Goal: Use online tool/utility: Utilize a website feature to perform a specific function

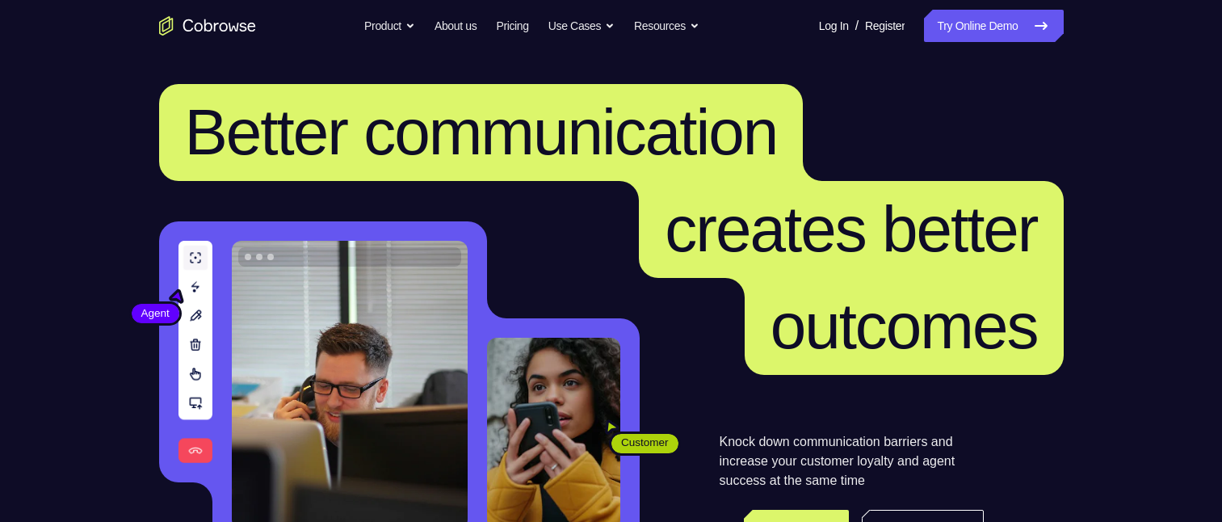
scroll to position [323, 0]
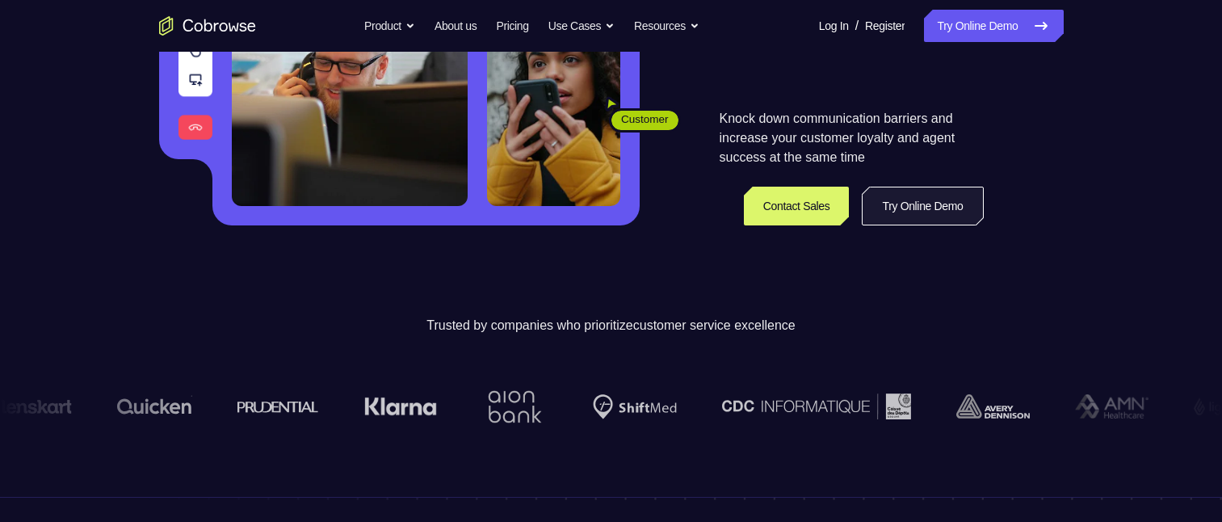
click at [925, 199] on link "Try Online Demo" at bounding box center [922, 206] width 121 height 39
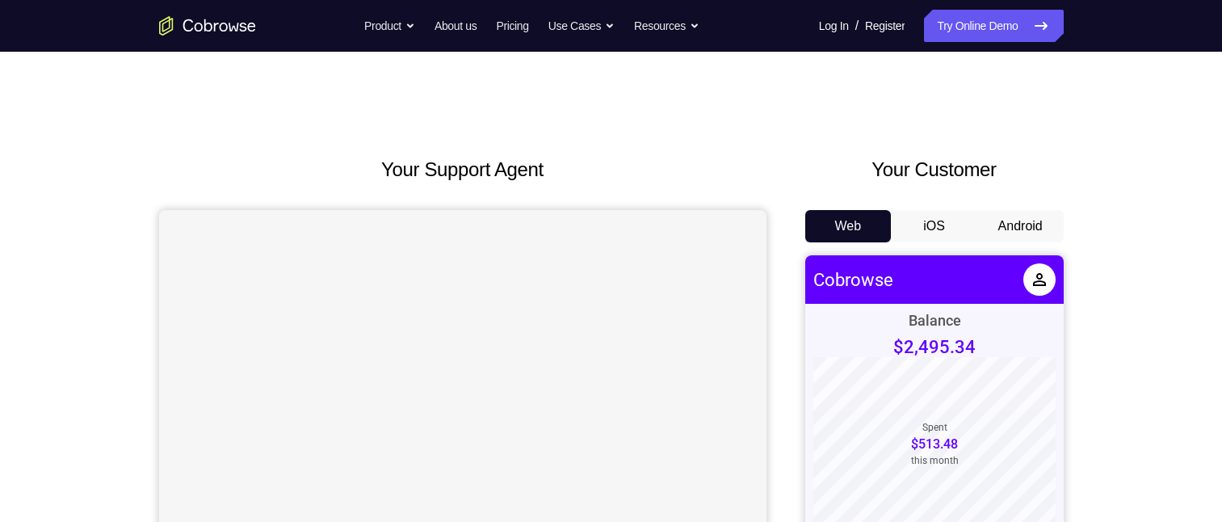
click at [1024, 226] on button "Android" at bounding box center [1020, 226] width 86 height 32
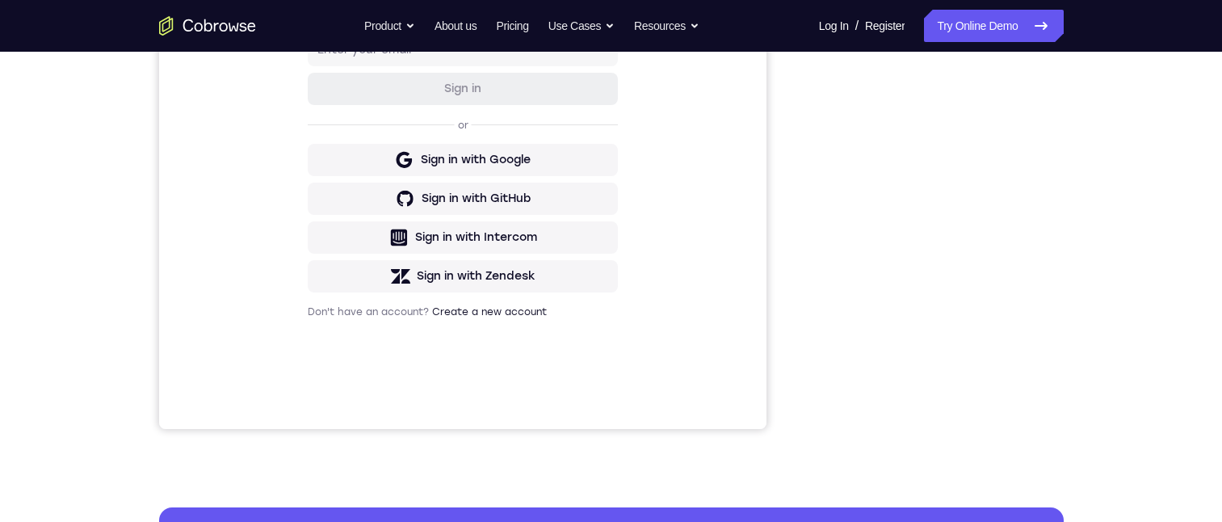
scroll to position [81, 0]
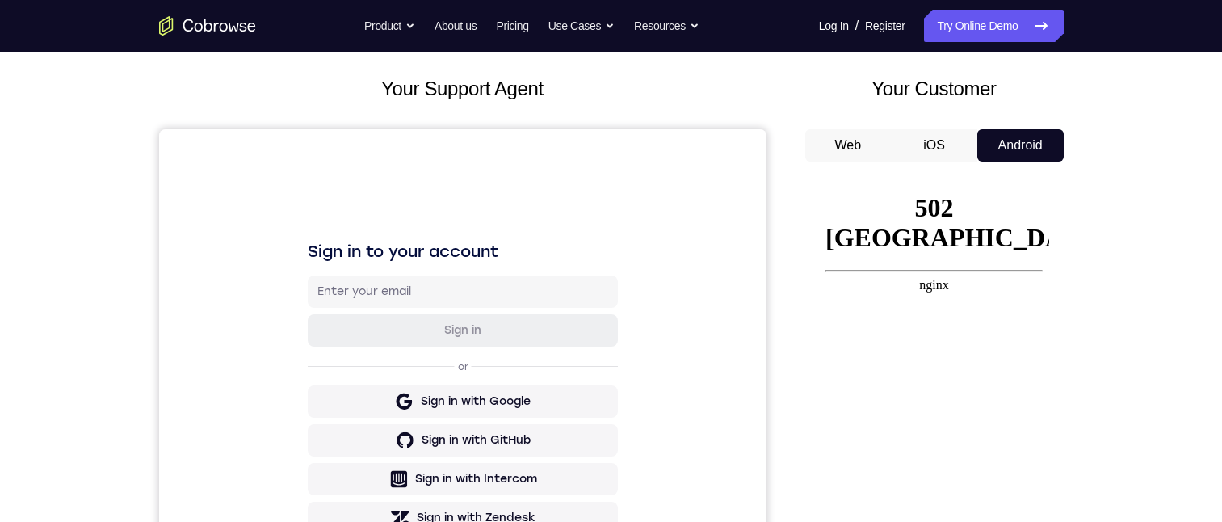
click at [963, 166] on div "Web iOS Android" at bounding box center [934, 400] width 258 height 542
click at [943, 145] on button "iOS" at bounding box center [934, 145] width 86 height 32
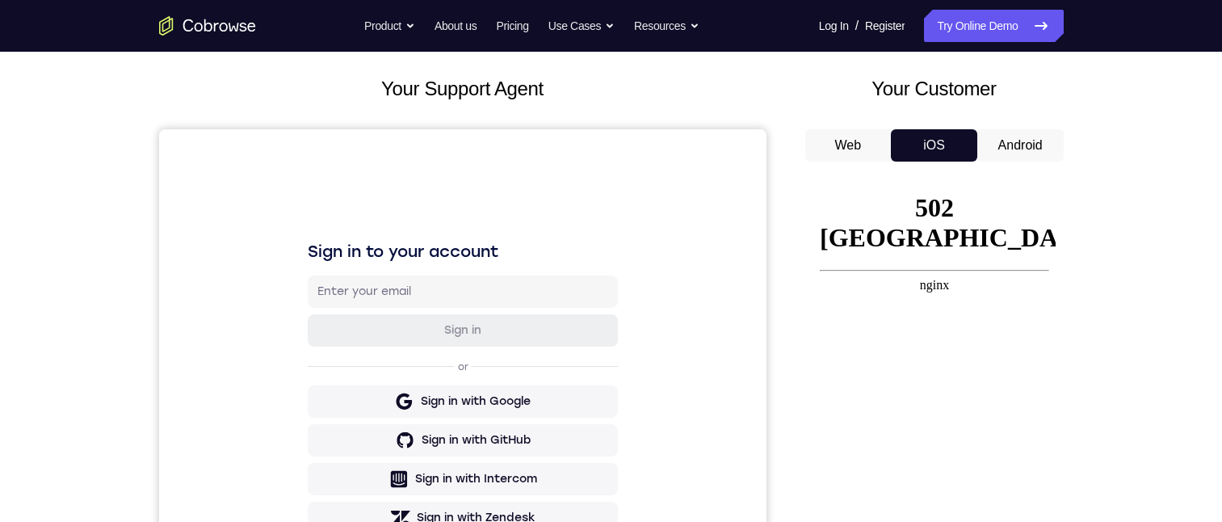
scroll to position [0, 0]
click at [833, 143] on button "Web" at bounding box center [848, 145] width 86 height 32
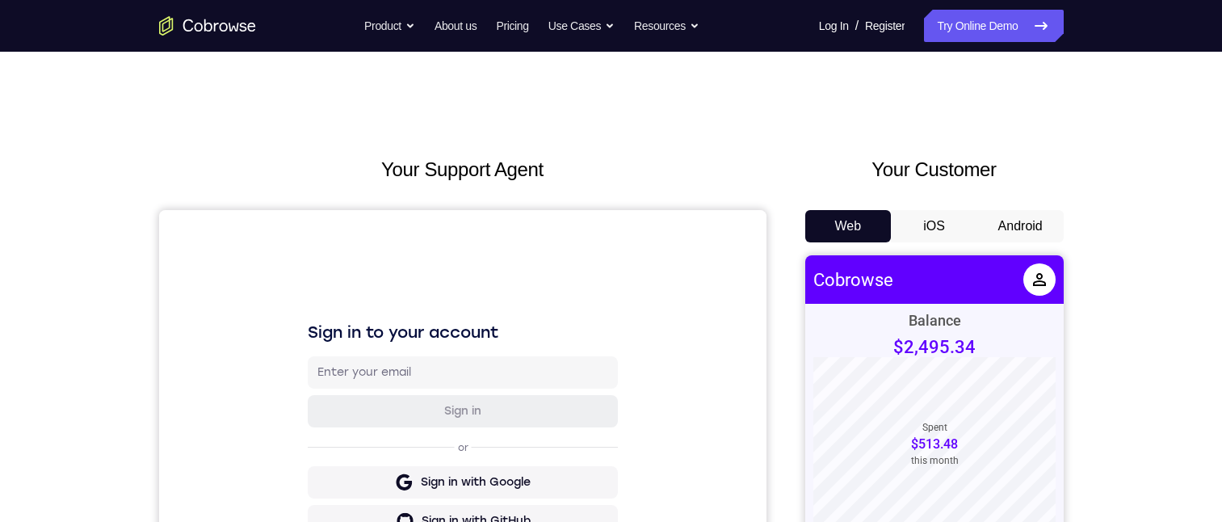
click at [937, 233] on button "iOS" at bounding box center [934, 226] width 86 height 32
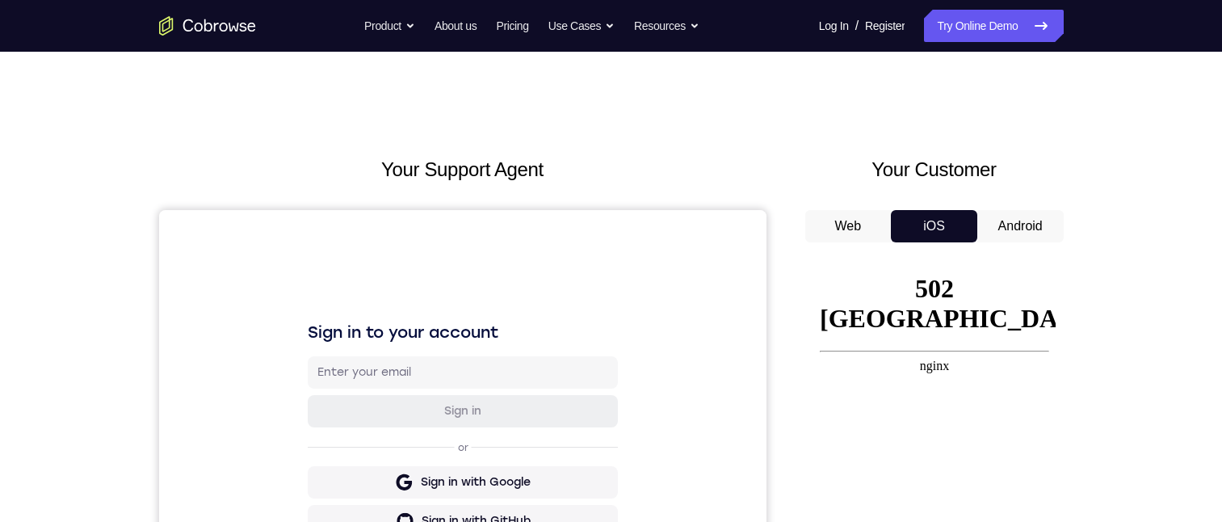
click at [937, 233] on button "iOS" at bounding box center [934, 226] width 86 height 32
click at [1004, 219] on button "Android" at bounding box center [1020, 226] width 86 height 32
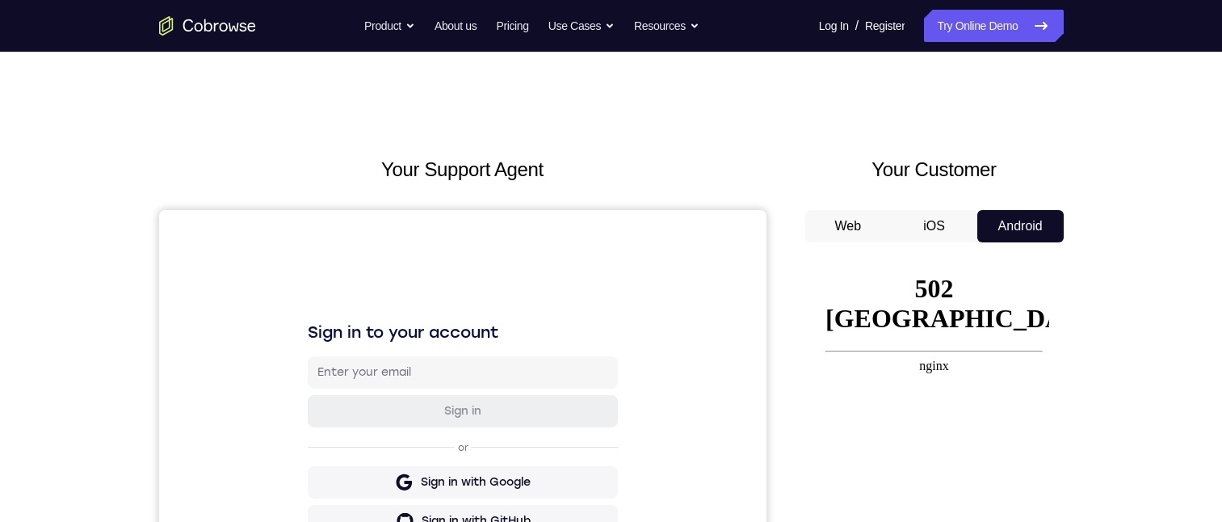
click at [925, 283] on h1 "502 [GEOGRAPHIC_DATA]" at bounding box center [933, 304] width 217 height 60
drag, startPoint x: 885, startPoint y: 346, endPoint x: 879, endPoint y: 359, distance: 15.2
click at [879, 359] on body "502 Bad Gateway nginx" at bounding box center [933, 510] width 217 height 472
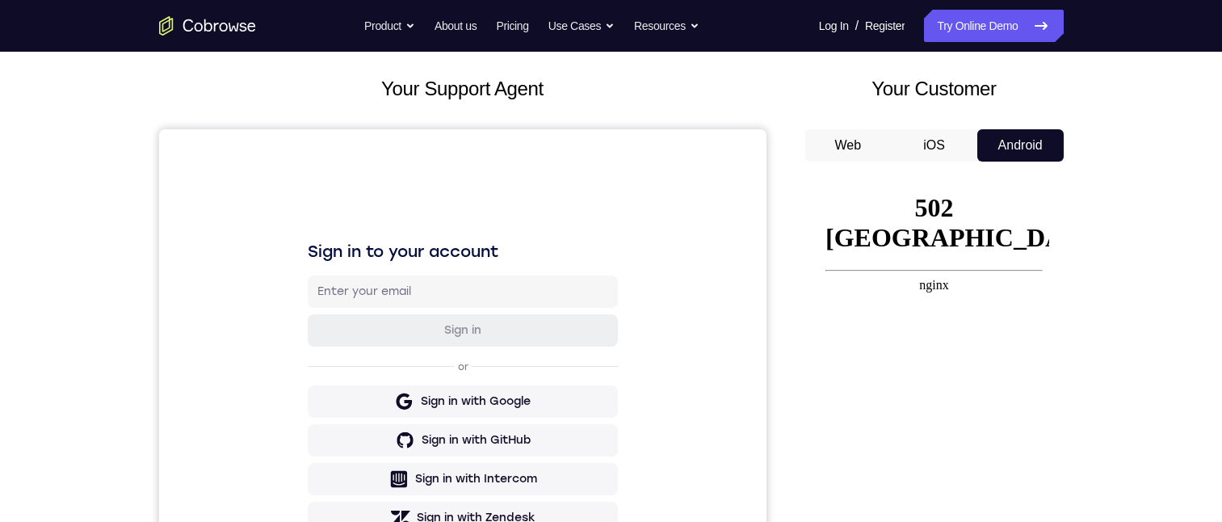
click at [1018, 153] on button "Android" at bounding box center [1020, 145] width 86 height 32
drag, startPoint x: 1018, startPoint y: 153, endPoint x: 850, endPoint y: 145, distance: 169.0
click at [850, 145] on div "Web iOS Android" at bounding box center [934, 145] width 258 height 32
click at [850, 145] on button "Web" at bounding box center [848, 145] width 86 height 32
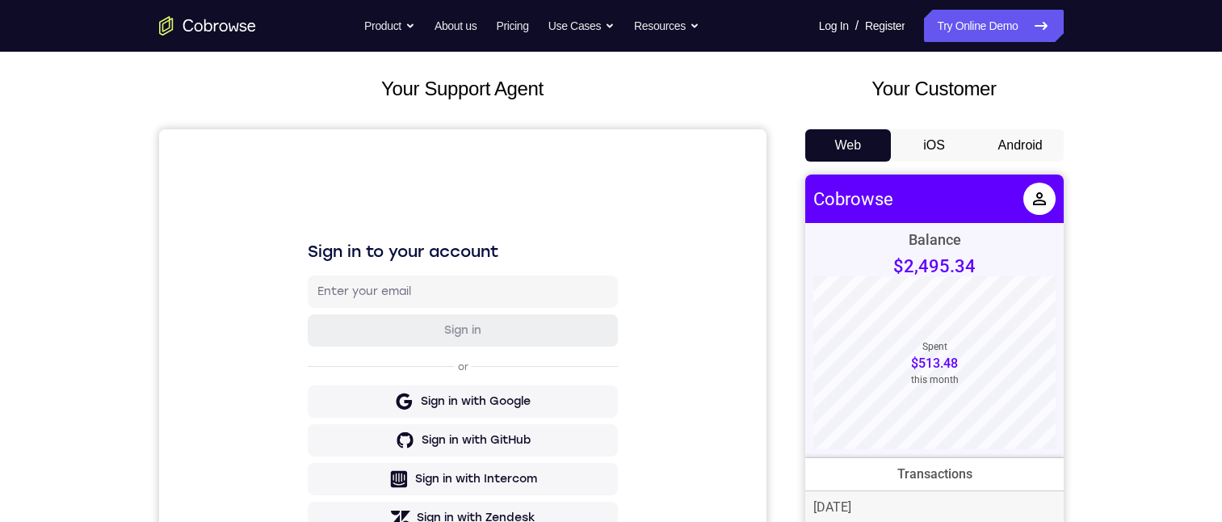
click at [1018, 151] on button "Android" at bounding box center [1020, 145] width 86 height 32
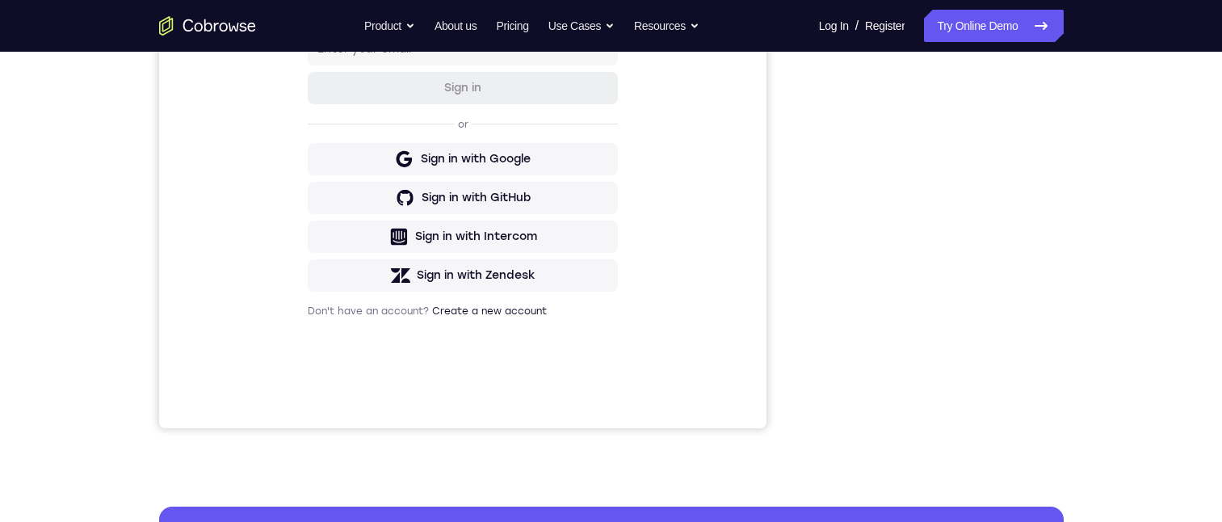
scroll to position [0, 0]
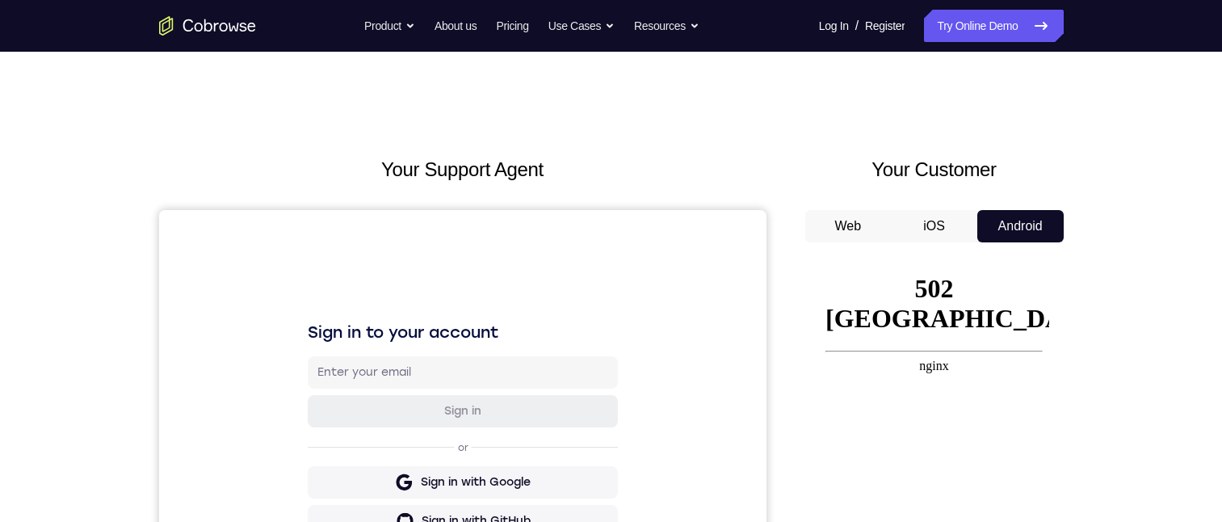
click at [209, 25] on icon "Go to the home page" at bounding box center [207, 25] width 97 height 19
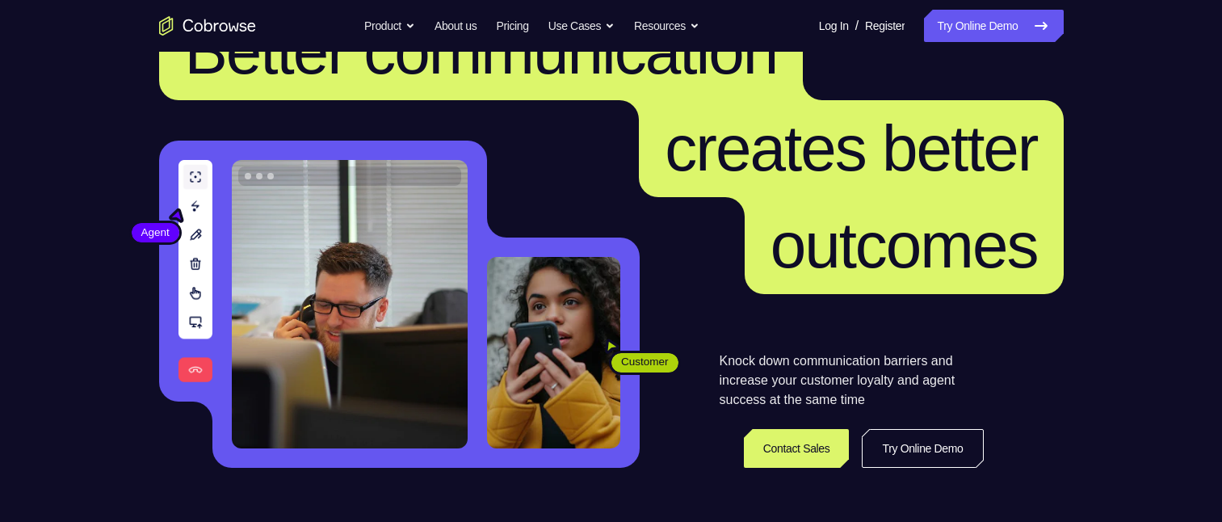
scroll to position [323, 0]
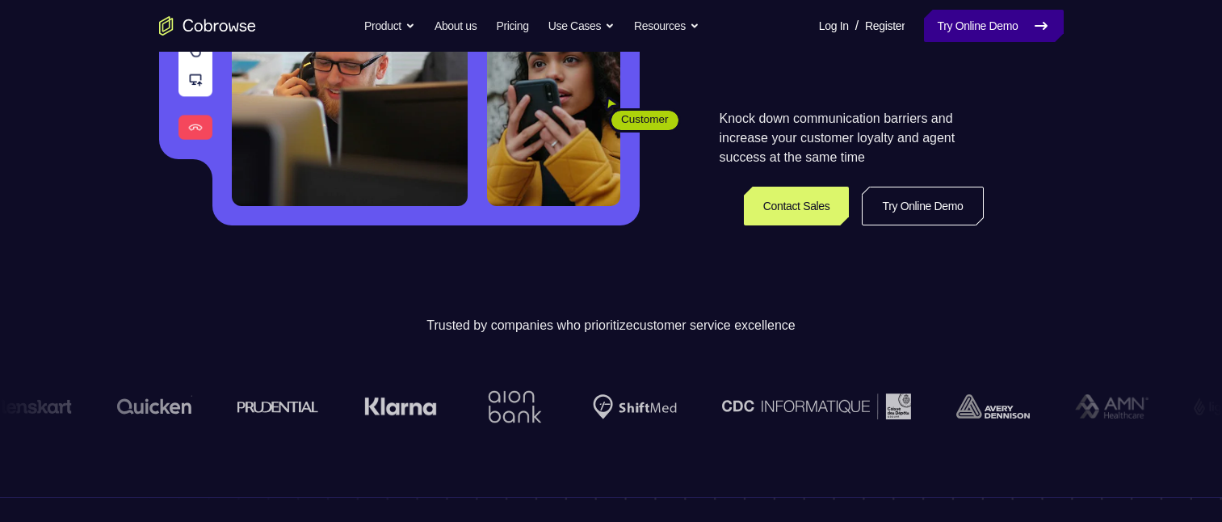
click at [1004, 22] on link "Try Online Demo" at bounding box center [993, 26] width 139 height 32
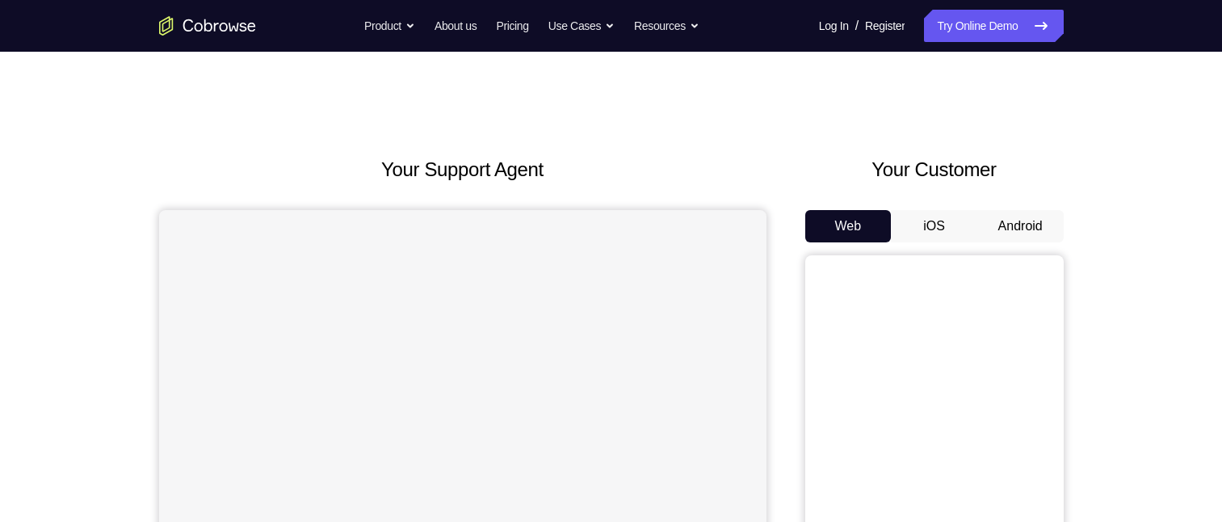
scroll to position [162, 0]
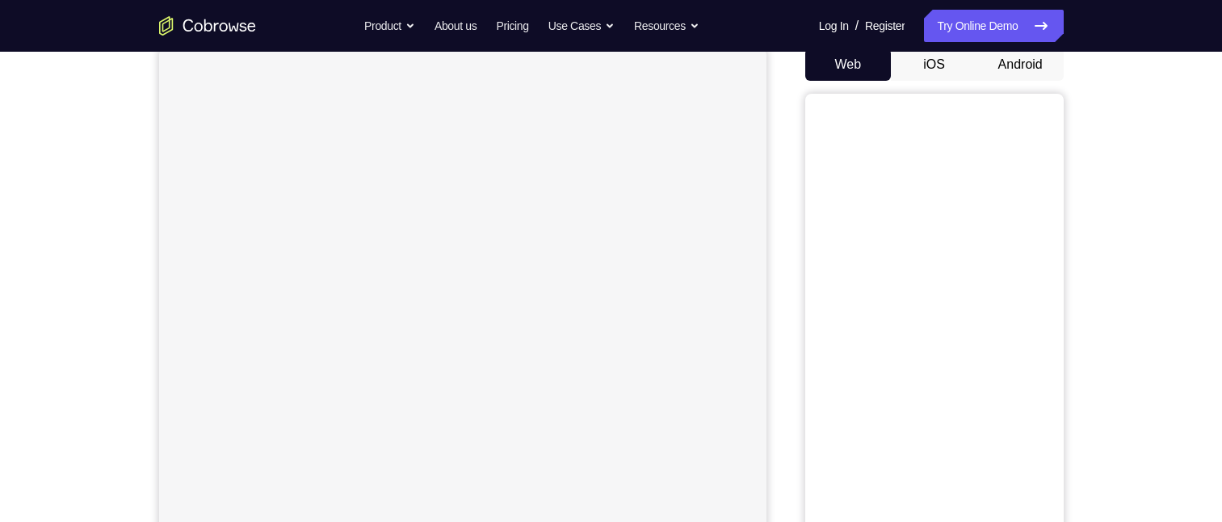
click at [1042, 59] on button "Android" at bounding box center [1020, 64] width 86 height 32
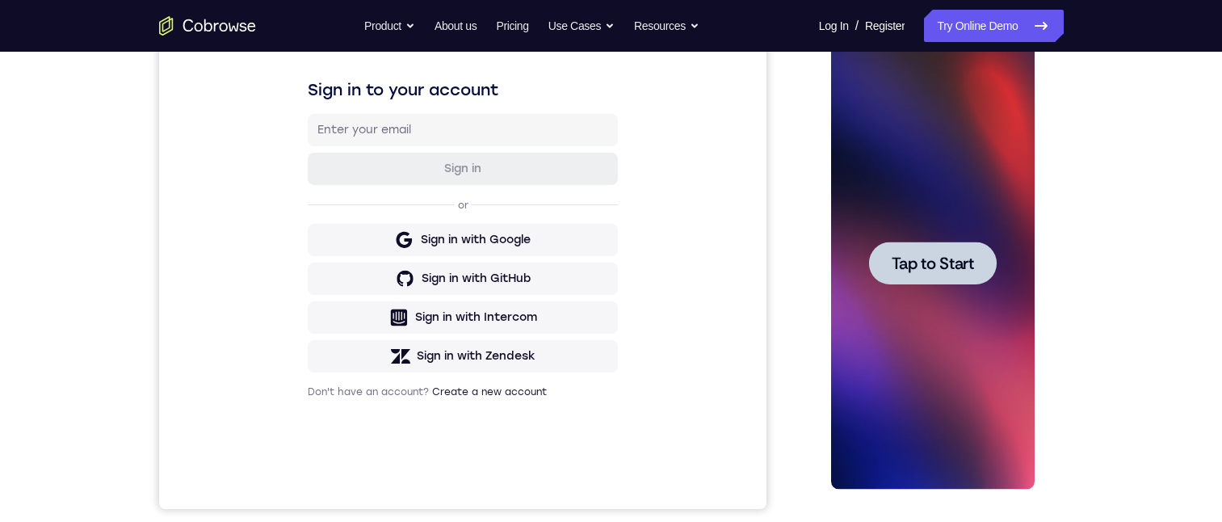
scroll to position [0, 0]
click at [971, 260] on span "Tap to Start" at bounding box center [933, 263] width 82 height 16
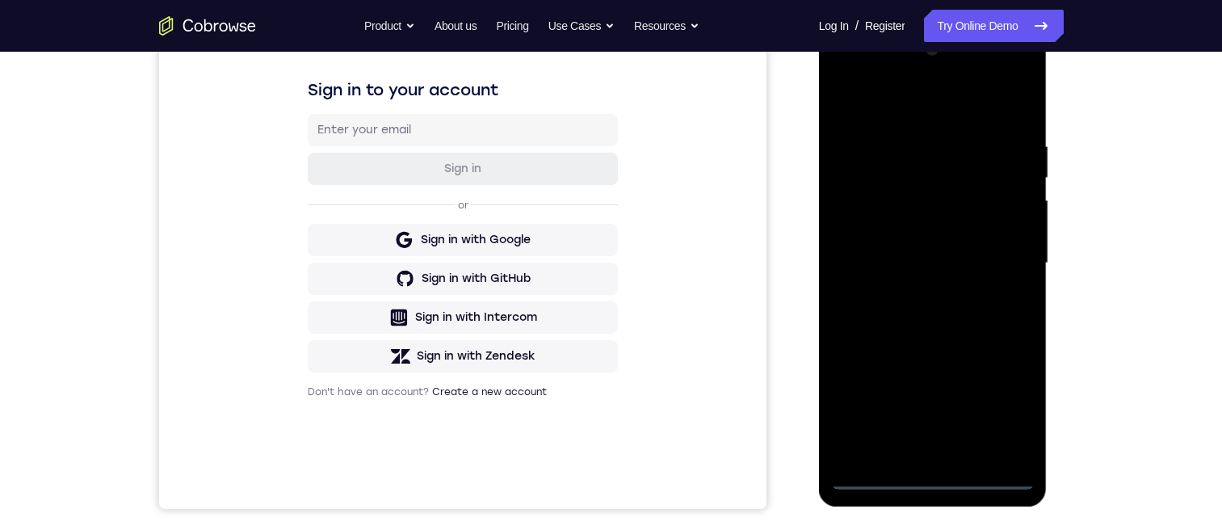
click at [930, 470] on div at bounding box center [933, 263] width 204 height 452
click at [937, 470] on div at bounding box center [933, 263] width 204 height 452
click at [937, 469] on div at bounding box center [933, 263] width 204 height 452
click at [934, 471] on div at bounding box center [933, 263] width 204 height 452
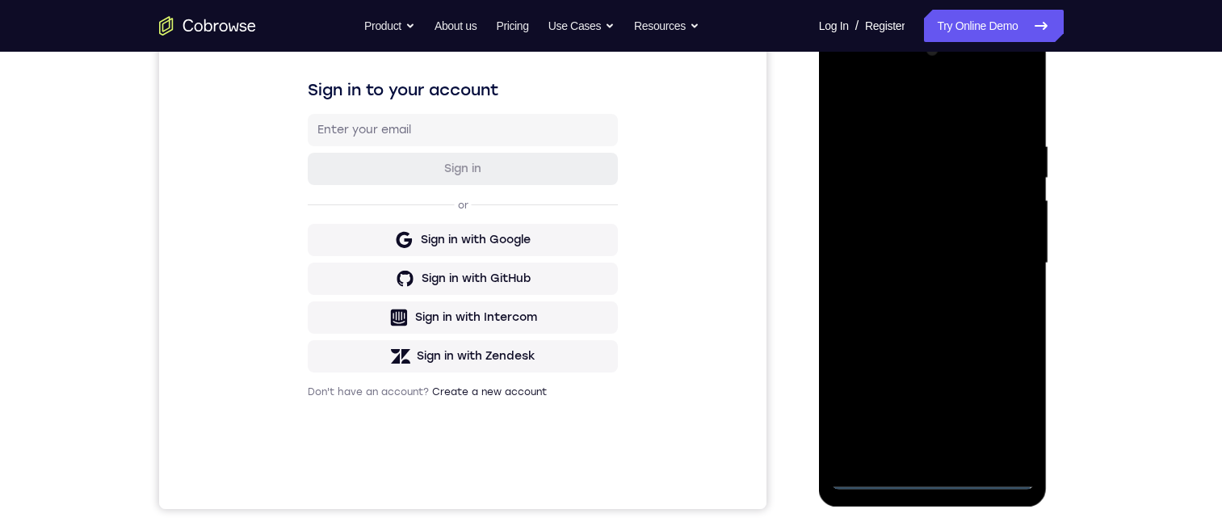
click at [927, 471] on div at bounding box center [933, 263] width 204 height 452
click at [933, 471] on div at bounding box center [933, 263] width 204 height 452
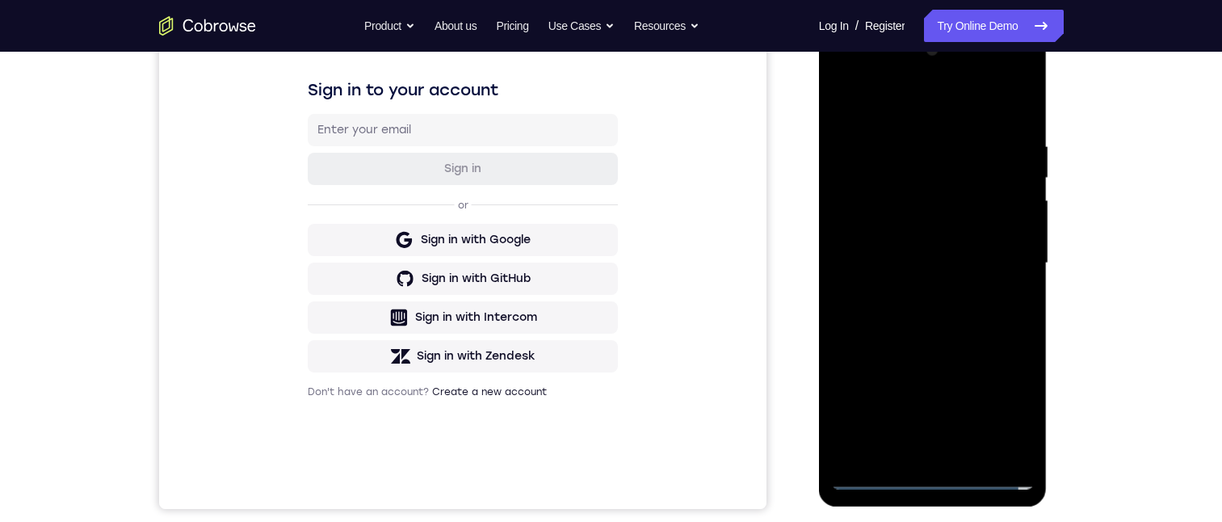
click at [927, 468] on div at bounding box center [933, 263] width 204 height 452
click at [927, 467] on div at bounding box center [933, 263] width 204 height 452
click at [927, 466] on div at bounding box center [933, 263] width 204 height 452
click at [933, 471] on div at bounding box center [933, 263] width 204 height 452
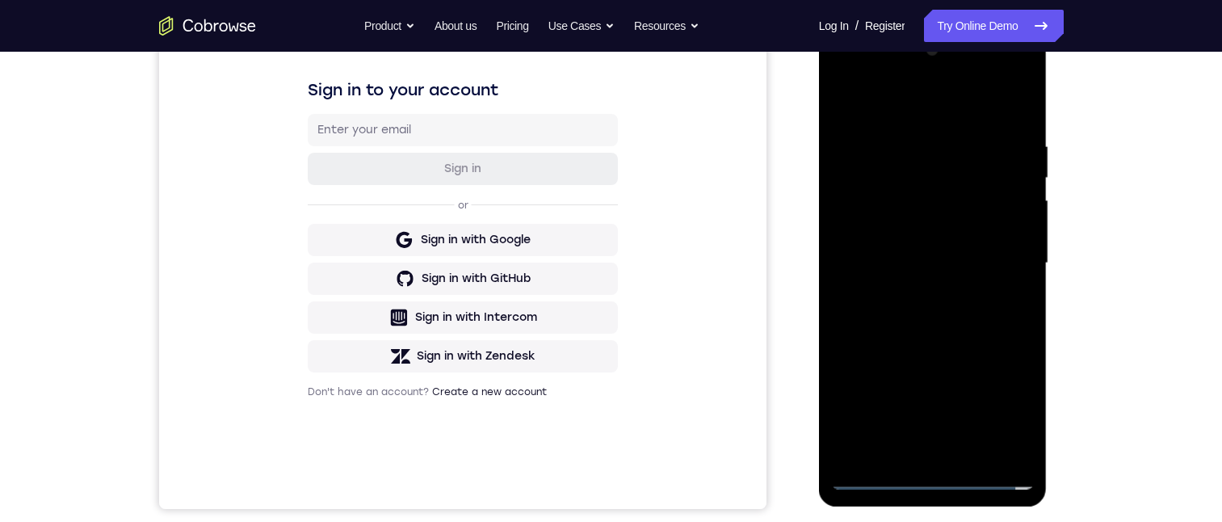
click at [930, 471] on div at bounding box center [933, 263] width 204 height 452
drag, startPoint x: 930, startPoint y: 471, endPoint x: 918, endPoint y: 472, distance: 12.2
click at [930, 471] on div at bounding box center [933, 263] width 204 height 452
click at [869, 471] on div at bounding box center [933, 263] width 204 height 452
click at [867, 469] on div at bounding box center [933, 263] width 204 height 452
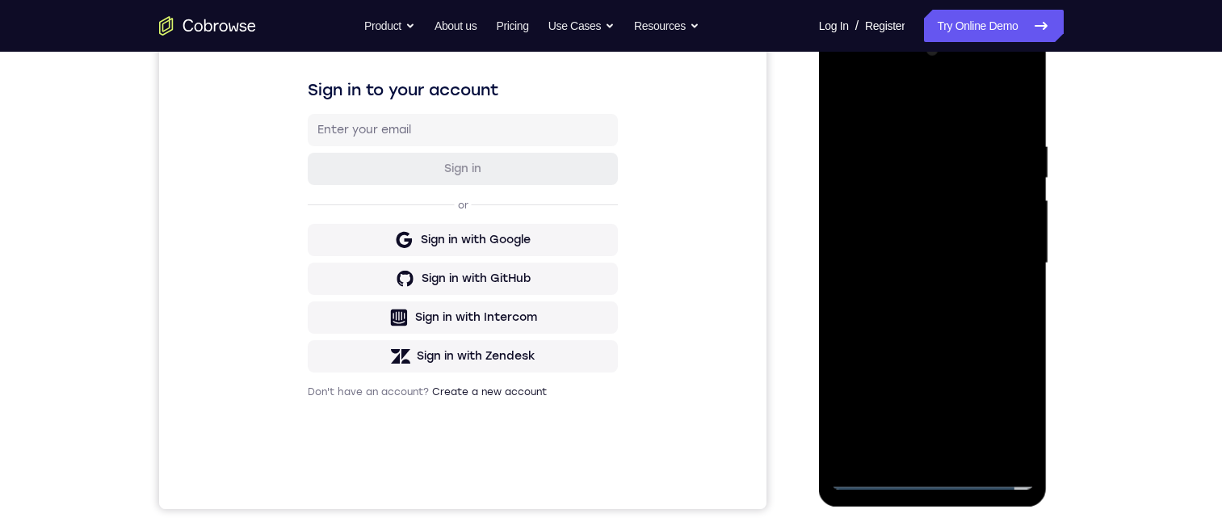
click at [867, 468] on div at bounding box center [933, 263] width 204 height 452
click at [868, 467] on div at bounding box center [933, 263] width 204 height 452
click at [867, 466] on div at bounding box center [933, 263] width 204 height 452
click at [936, 472] on div at bounding box center [933, 263] width 204 height 452
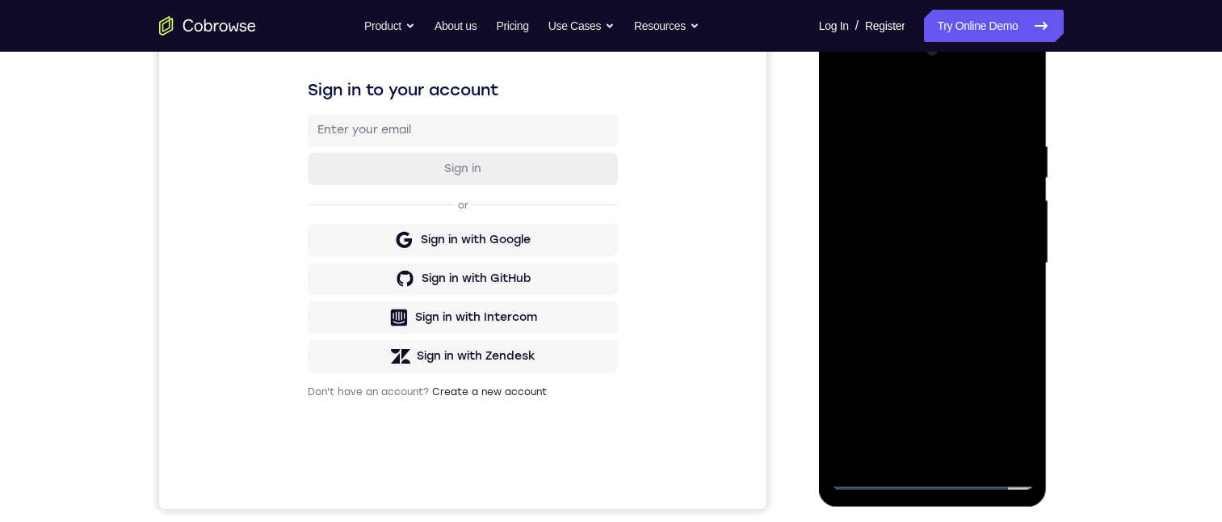
scroll to position [162, 0]
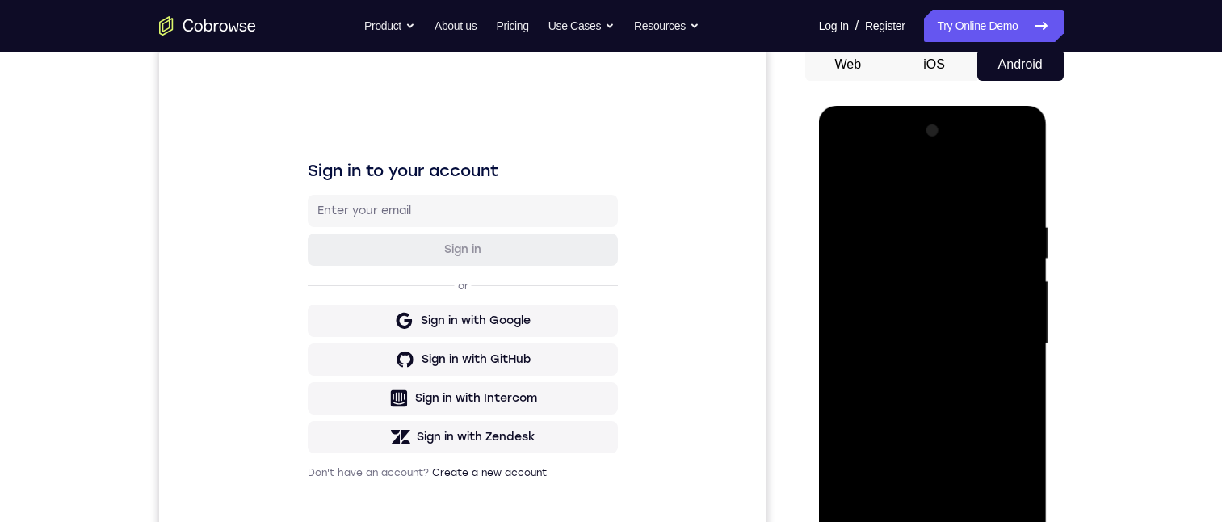
click at [997, 484] on div at bounding box center [933, 344] width 204 height 452
click at [997, 483] on div at bounding box center [933, 344] width 204 height 452
drag, startPoint x: 893, startPoint y: 152, endPoint x: 1725, endPoint y: 201, distance: 833.2
click at [893, 152] on div at bounding box center [933, 344] width 204 height 452
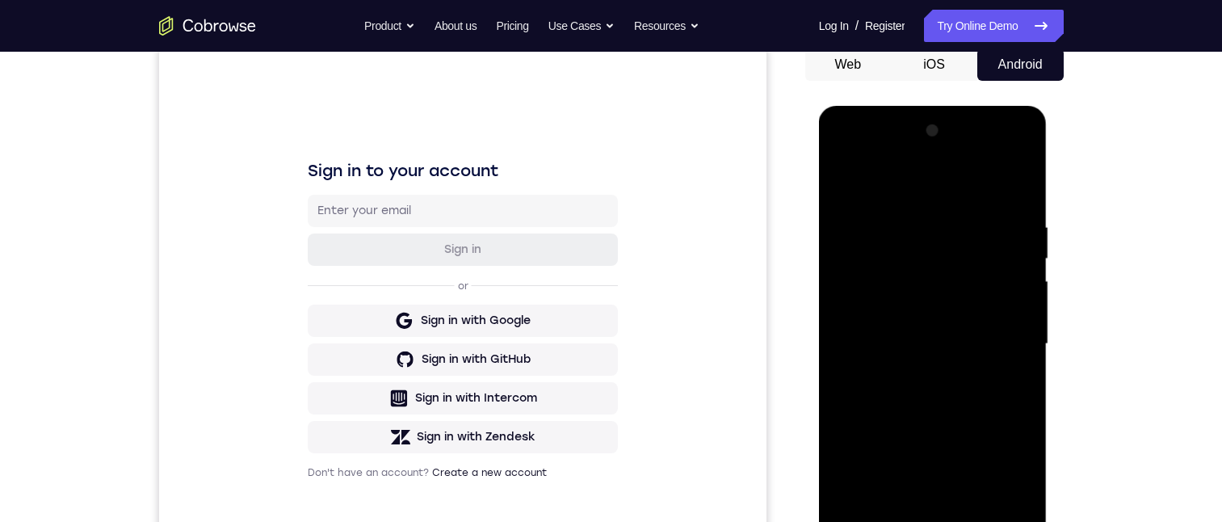
click at [843, 146] on div at bounding box center [933, 344] width 204 height 452
click at [840, 151] on div at bounding box center [933, 344] width 204 height 452
click at [840, 149] on div at bounding box center [933, 344] width 204 height 452
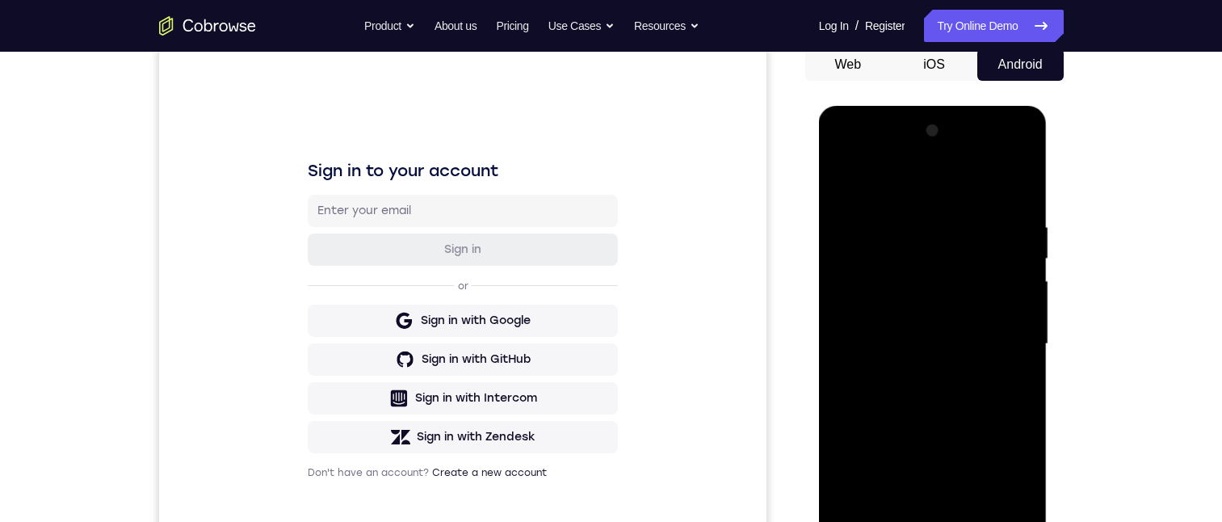
click at [840, 149] on div at bounding box center [933, 344] width 204 height 452
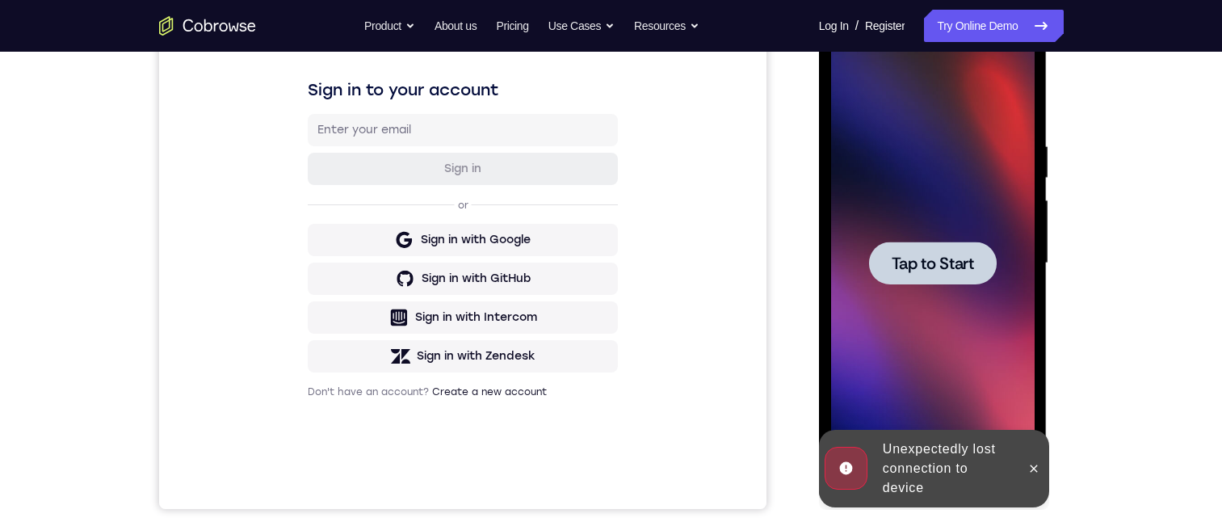
click at [940, 258] on span "Tap to Start" at bounding box center [933, 263] width 82 height 16
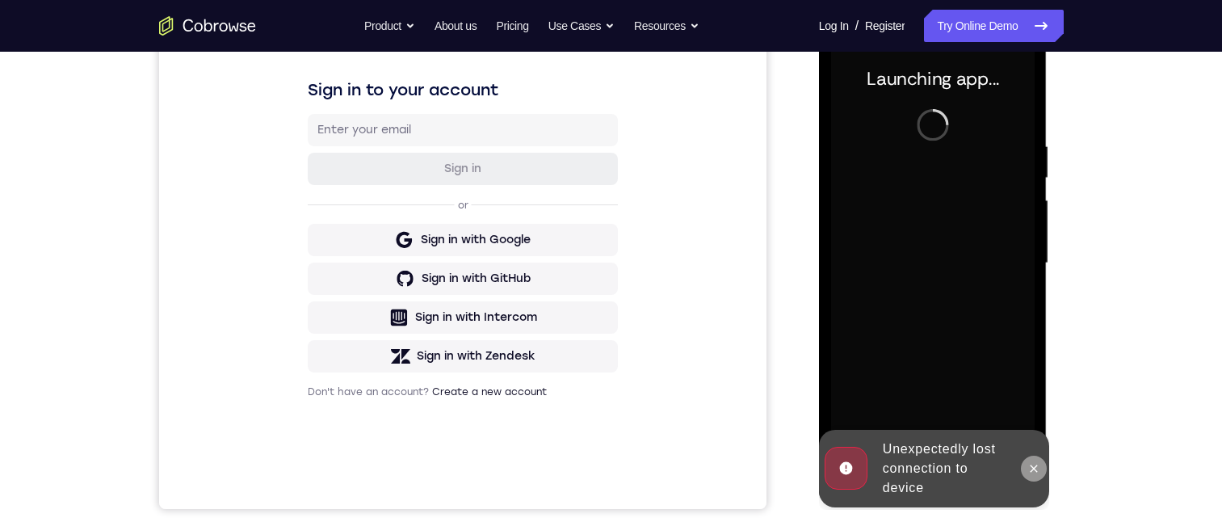
click at [1036, 465] on icon at bounding box center [1033, 467] width 7 height 7
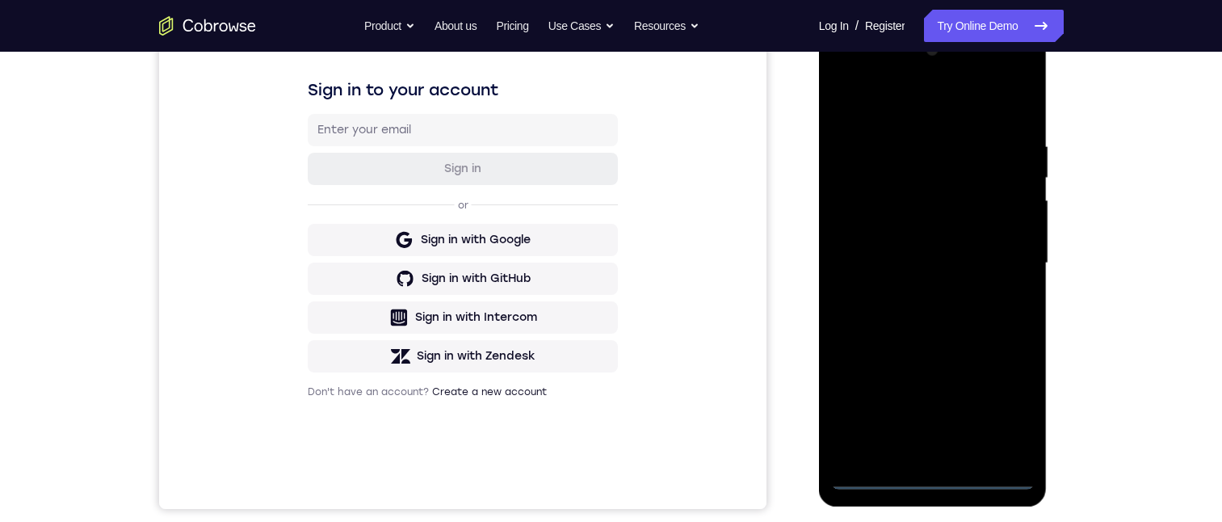
click at [933, 475] on div at bounding box center [933, 263] width 204 height 452
click at [932, 474] on div at bounding box center [933, 263] width 204 height 452
click at [931, 471] on div at bounding box center [933, 263] width 204 height 452
click at [998, 400] on div at bounding box center [933, 263] width 204 height 452
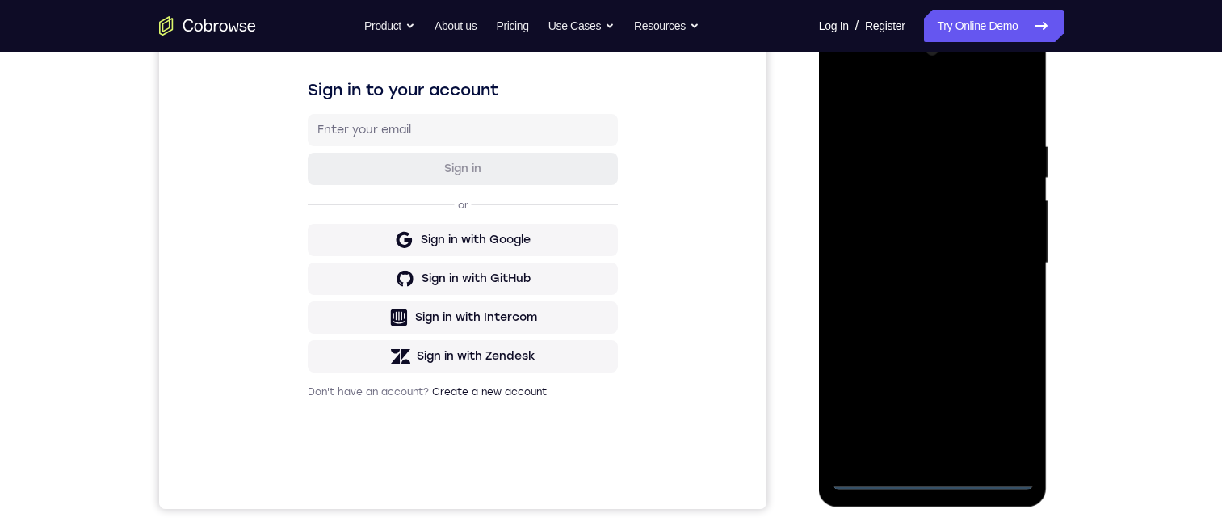
click at [999, 399] on div at bounding box center [933, 263] width 204 height 452
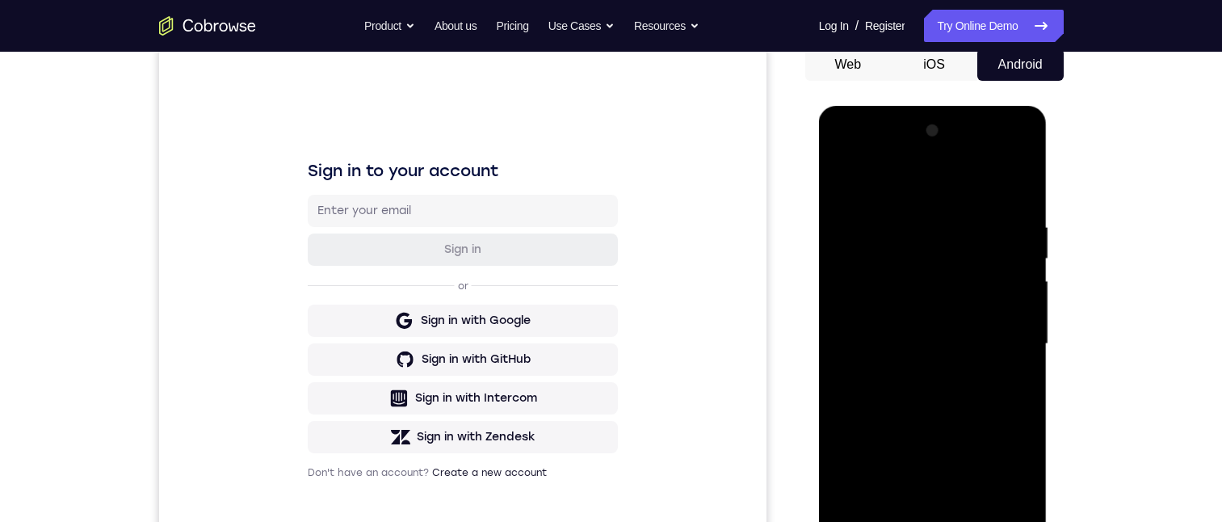
click at [844, 146] on div at bounding box center [933, 344] width 204 height 452
click at [845, 145] on div at bounding box center [933, 344] width 204 height 452
click at [844, 145] on div at bounding box center [933, 344] width 204 height 452
click at [1008, 338] on div at bounding box center [933, 344] width 204 height 452
click at [949, 500] on div at bounding box center [933, 344] width 204 height 452
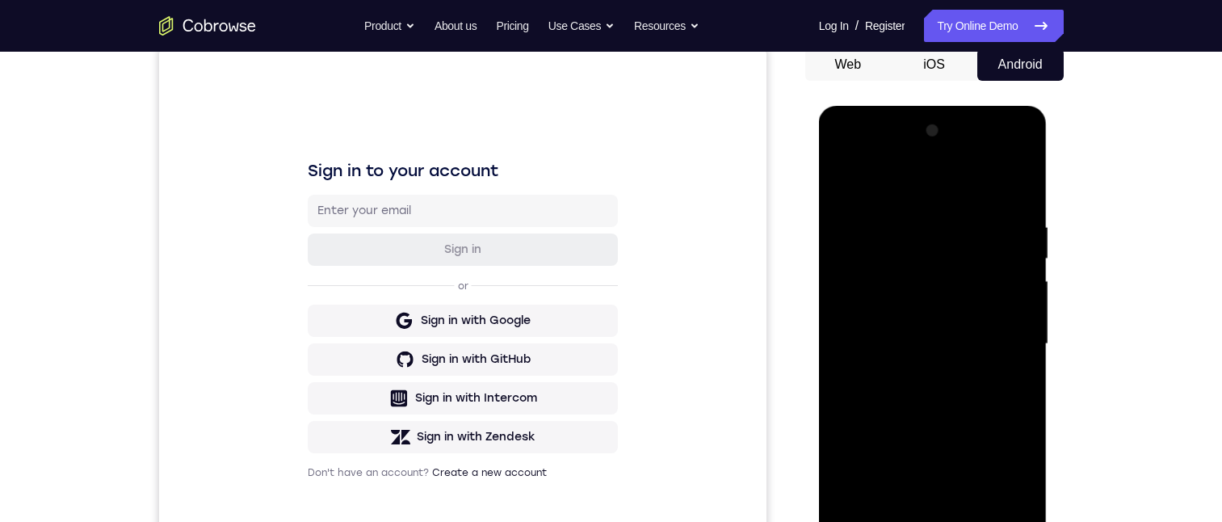
click at [949, 500] on div at bounding box center [933, 344] width 204 height 452
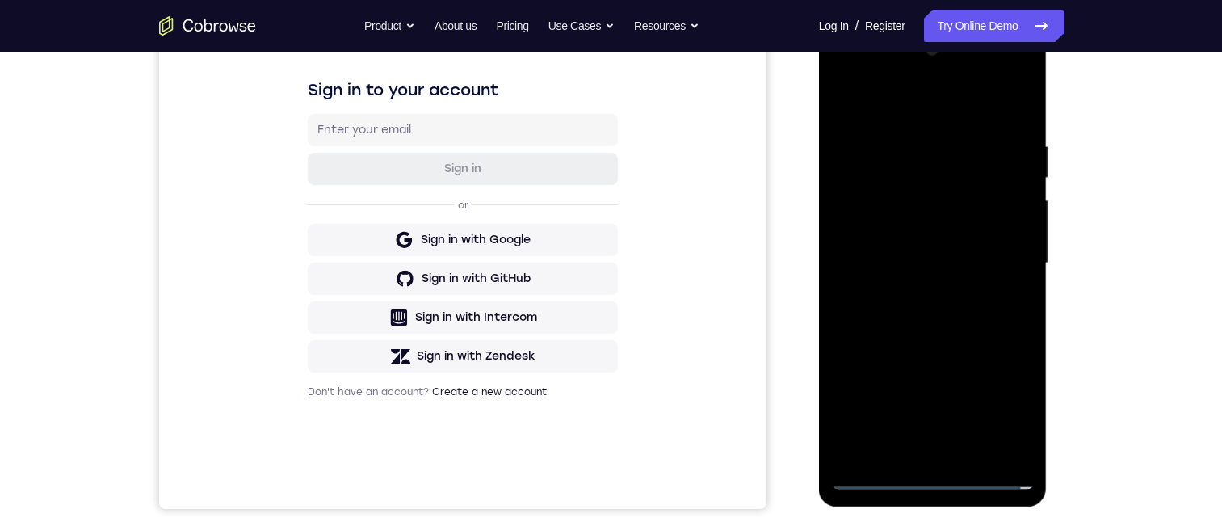
click at [950, 422] on div at bounding box center [933, 263] width 204 height 452
click at [917, 449] on div at bounding box center [933, 263] width 204 height 452
click at [896, 242] on div at bounding box center [933, 263] width 204 height 452
click at [892, 193] on div at bounding box center [933, 263] width 204 height 452
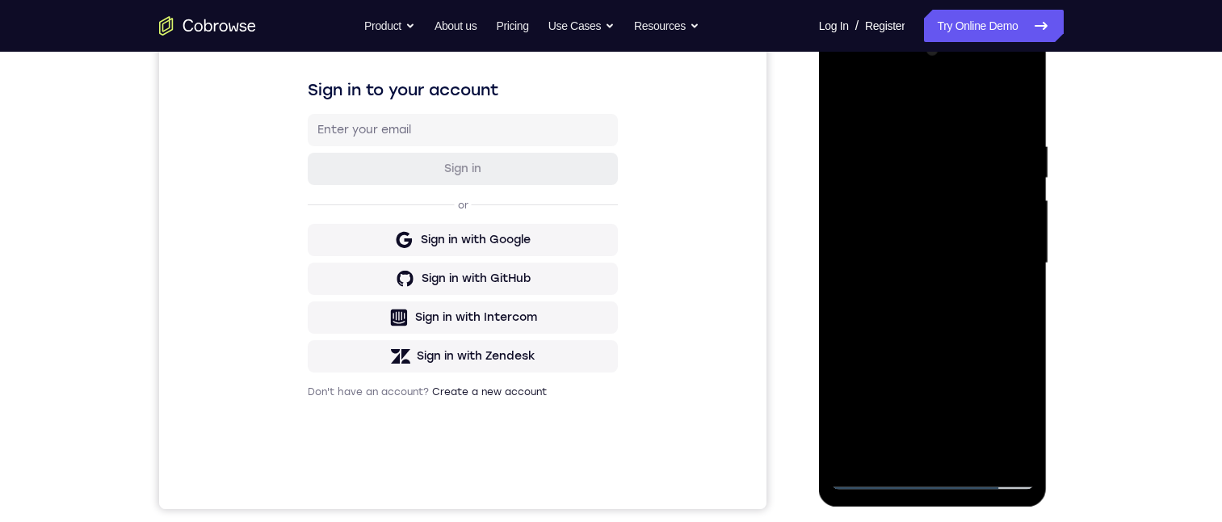
click at [880, 179] on div at bounding box center [933, 263] width 204 height 452
click at [934, 229] on div at bounding box center [933, 263] width 204 height 452
click at [942, 218] on div at bounding box center [933, 263] width 204 height 452
click at [1011, 225] on div at bounding box center [933, 263] width 204 height 452
click at [970, 258] on div at bounding box center [933, 263] width 204 height 452
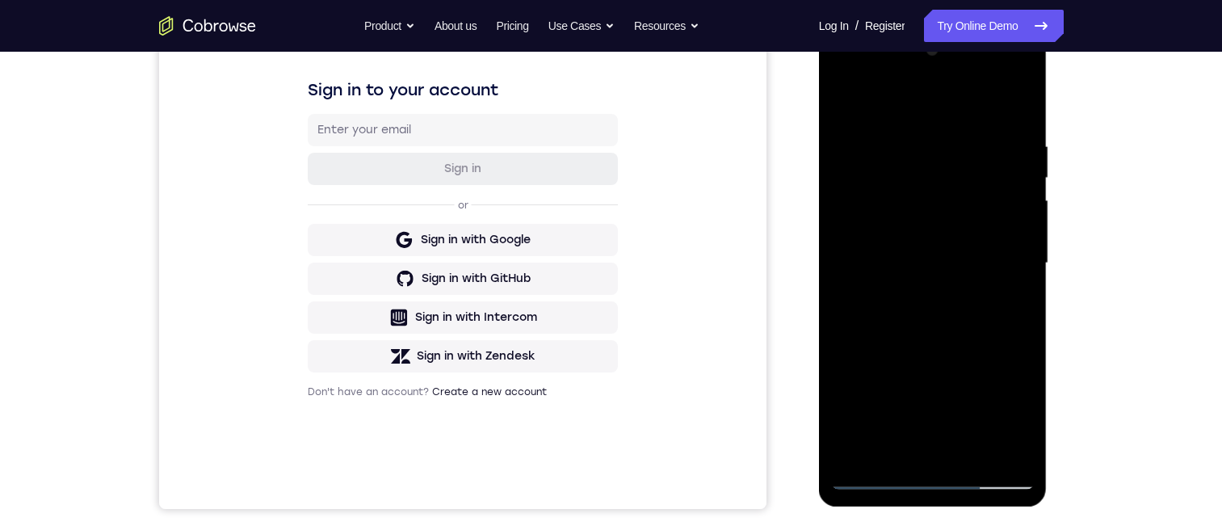
click at [931, 309] on div at bounding box center [933, 263] width 204 height 452
click at [934, 326] on div at bounding box center [933, 263] width 204 height 452
click at [900, 281] on div at bounding box center [933, 263] width 204 height 452
click at [896, 253] on div at bounding box center [933, 263] width 204 height 452
click at [897, 254] on div at bounding box center [933, 263] width 204 height 452
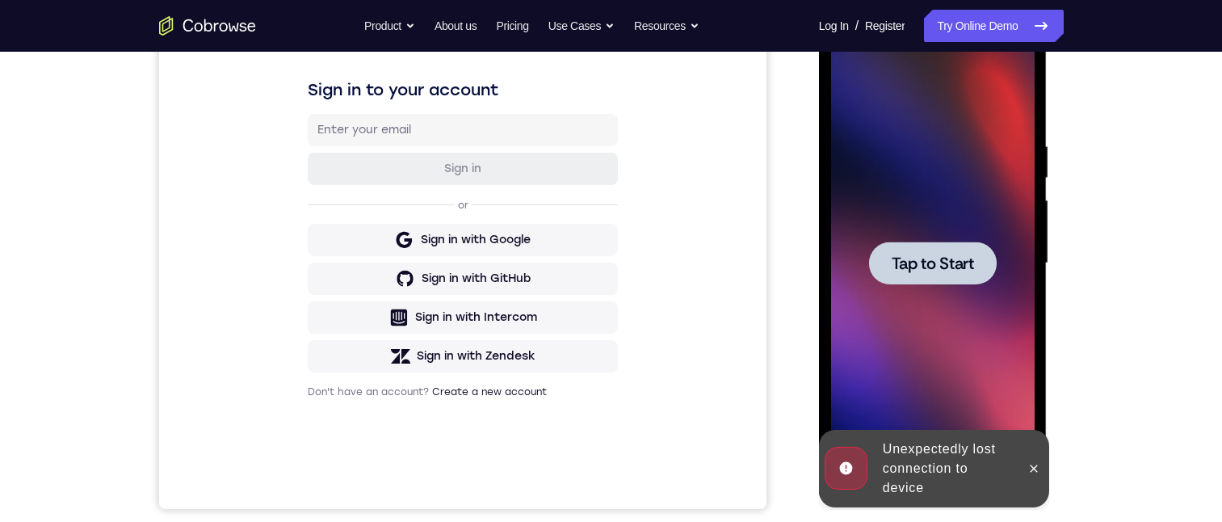
click at [917, 259] on span "Tap to Start" at bounding box center [933, 263] width 82 height 16
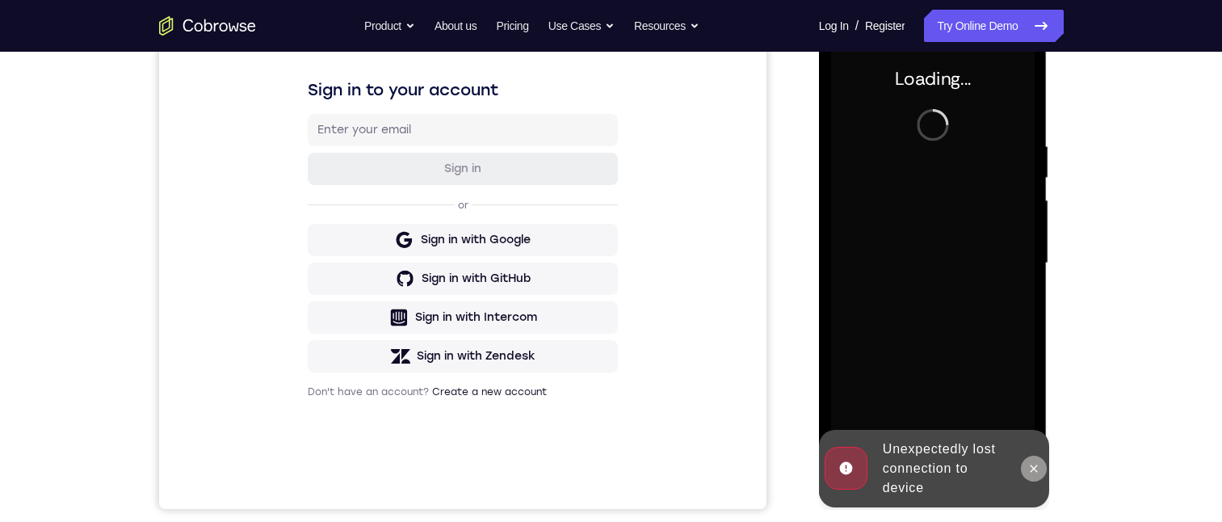
click at [1032, 464] on icon at bounding box center [1033, 468] width 13 height 13
click at [1028, 464] on div at bounding box center [1034, 469] width 26 height 78
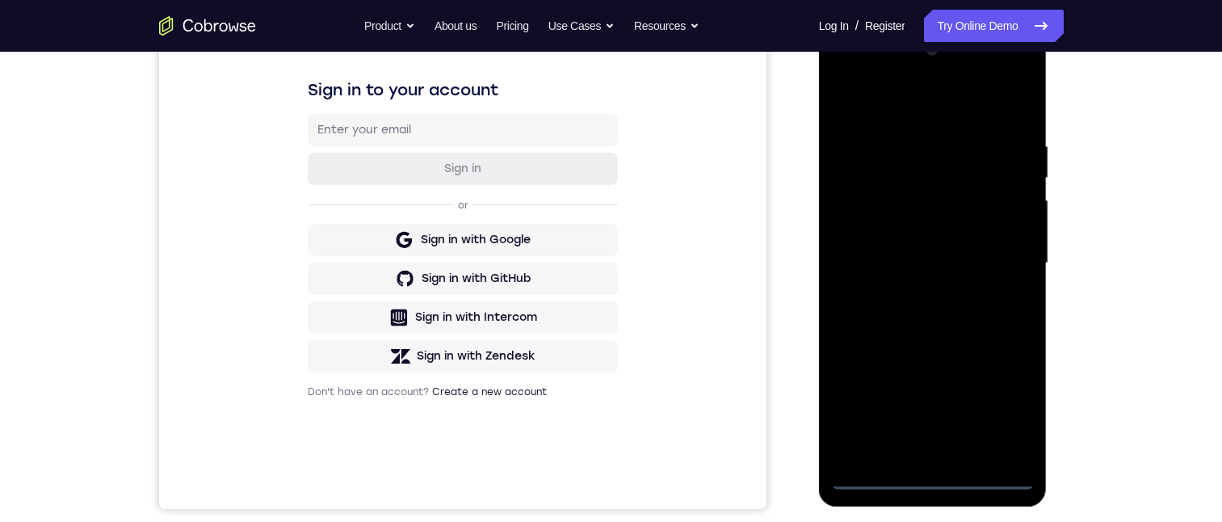
click at [928, 469] on div at bounding box center [933, 263] width 204 height 452
click at [929, 469] on div at bounding box center [933, 263] width 204 height 452
click at [928, 473] on div at bounding box center [933, 263] width 204 height 452
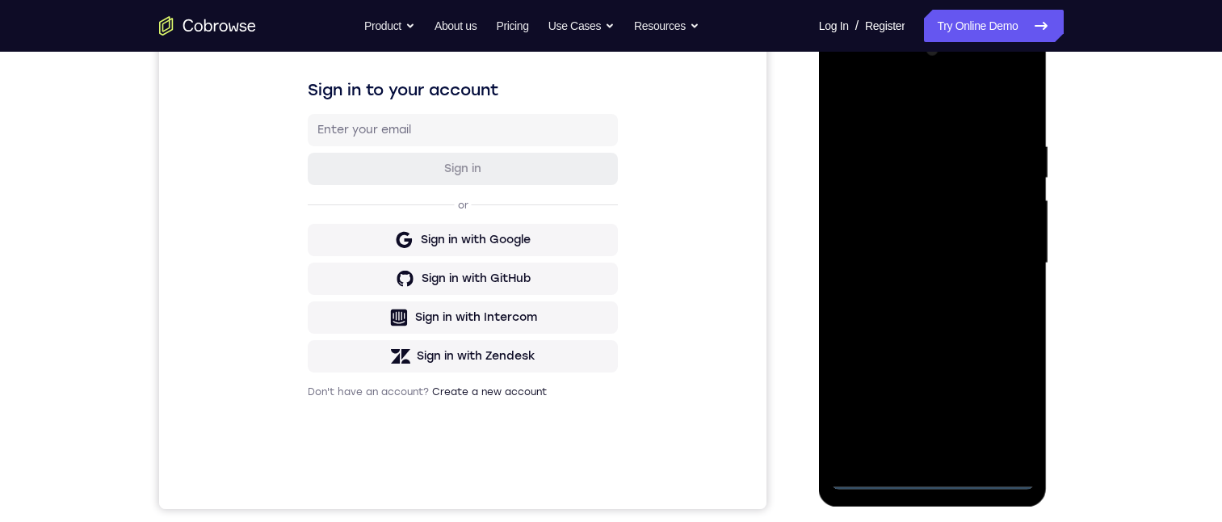
click at [928, 473] on div at bounding box center [933, 263] width 204 height 452
click at [1010, 405] on div at bounding box center [933, 263] width 204 height 452
click at [1005, 407] on div at bounding box center [933, 263] width 204 height 452
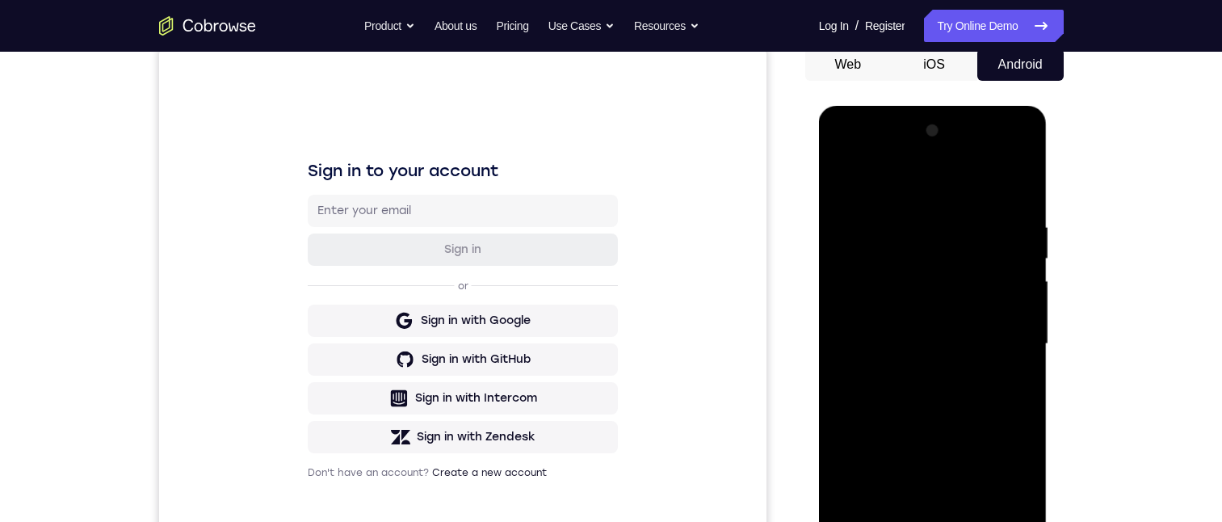
click at [844, 148] on div at bounding box center [933, 344] width 204 height 452
click at [1002, 327] on div at bounding box center [933, 344] width 204 height 452
click at [992, 331] on div at bounding box center [933, 344] width 204 height 452
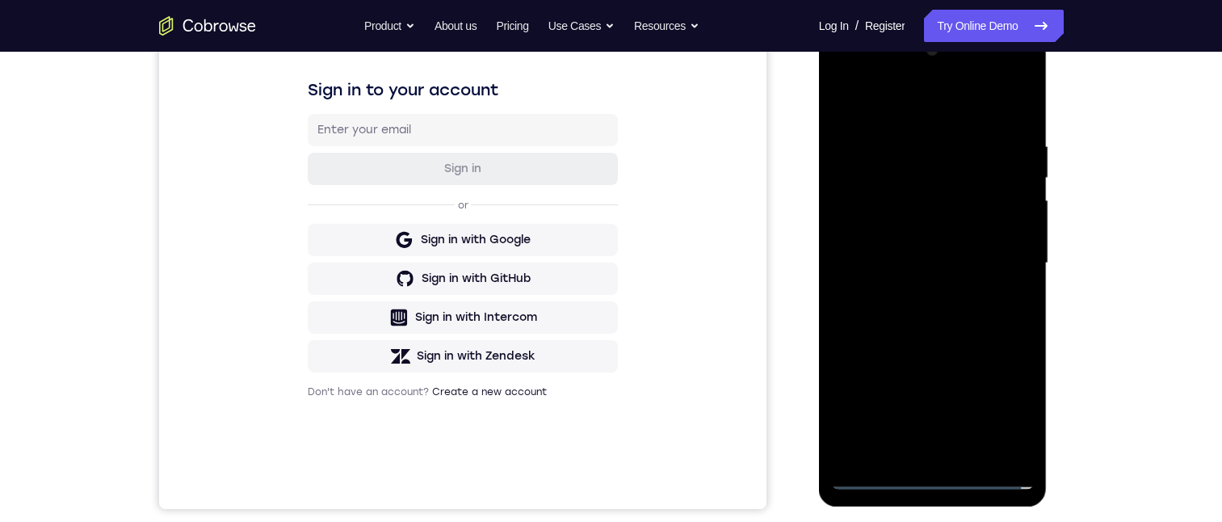
click at [956, 263] on div at bounding box center [933, 263] width 204 height 452
click at [915, 287] on div at bounding box center [933, 263] width 204 height 452
click at [915, 251] on div at bounding box center [933, 263] width 204 height 452
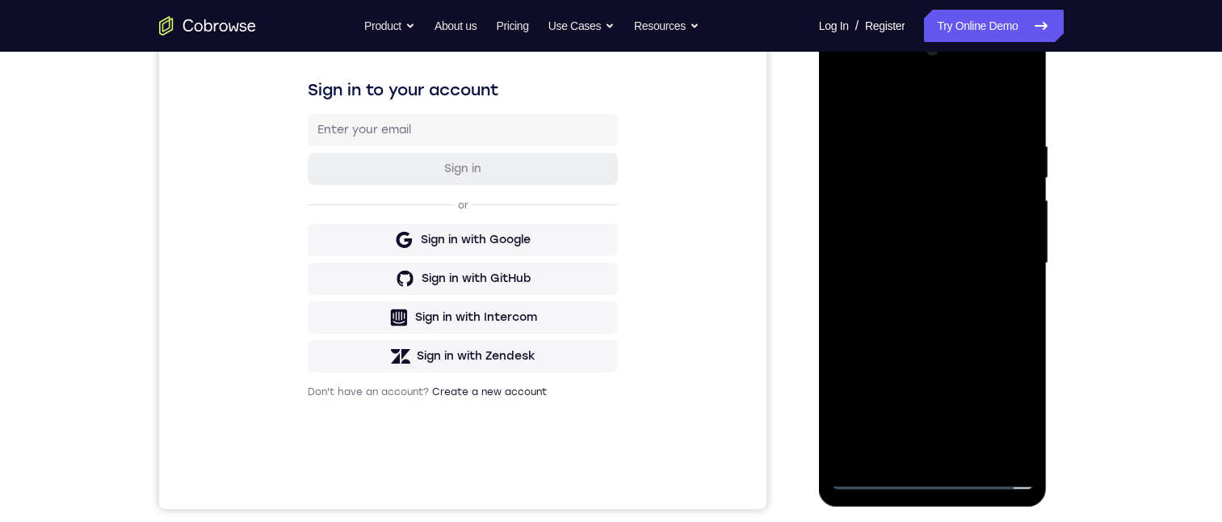
click at [927, 241] on div at bounding box center [933, 263] width 204 height 452
click at [901, 187] on div at bounding box center [933, 263] width 204 height 452
click at [1011, 225] on div at bounding box center [933, 263] width 204 height 452
click at [967, 257] on div at bounding box center [933, 263] width 204 height 452
click at [929, 325] on div at bounding box center [933, 263] width 204 height 452
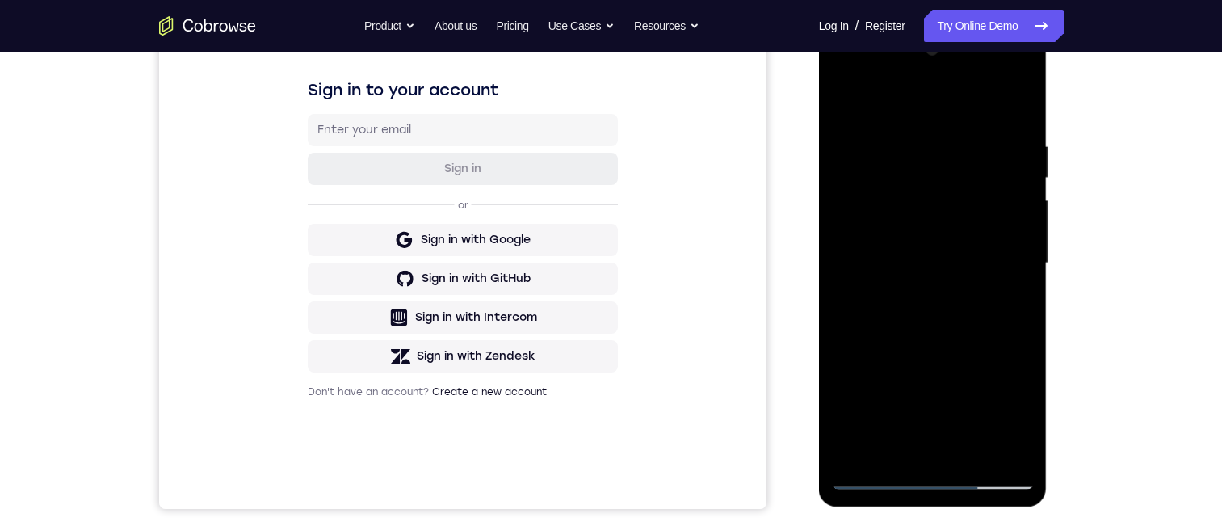
click at [904, 248] on div at bounding box center [933, 263] width 204 height 452
click at [940, 191] on div at bounding box center [933, 263] width 204 height 452
click at [942, 190] on div at bounding box center [933, 263] width 204 height 452
click at [942, 254] on div at bounding box center [933, 263] width 204 height 452
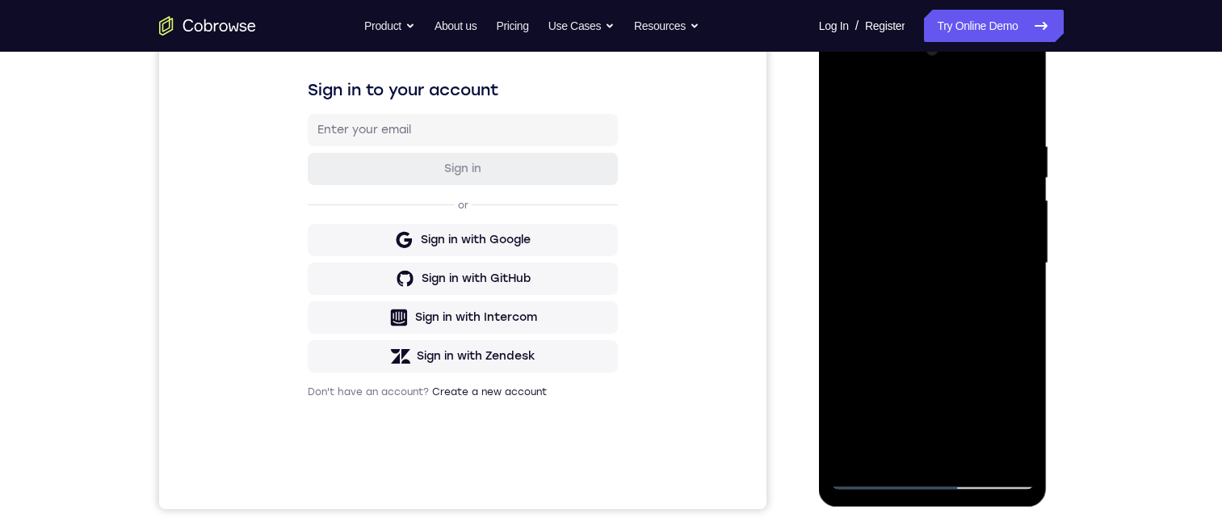
click at [988, 171] on div at bounding box center [933, 263] width 204 height 452
click at [879, 286] on div at bounding box center [933, 263] width 204 height 452
click at [879, 282] on div at bounding box center [933, 263] width 204 height 452
click at [877, 281] on div at bounding box center [933, 263] width 204 height 452
click at [866, 258] on div at bounding box center [933, 263] width 204 height 452
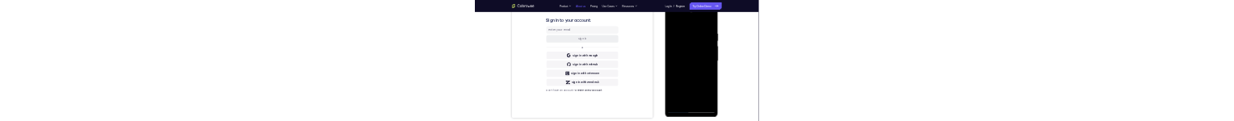
scroll to position [0, 0]
